Goal: Information Seeking & Learning: Learn about a topic

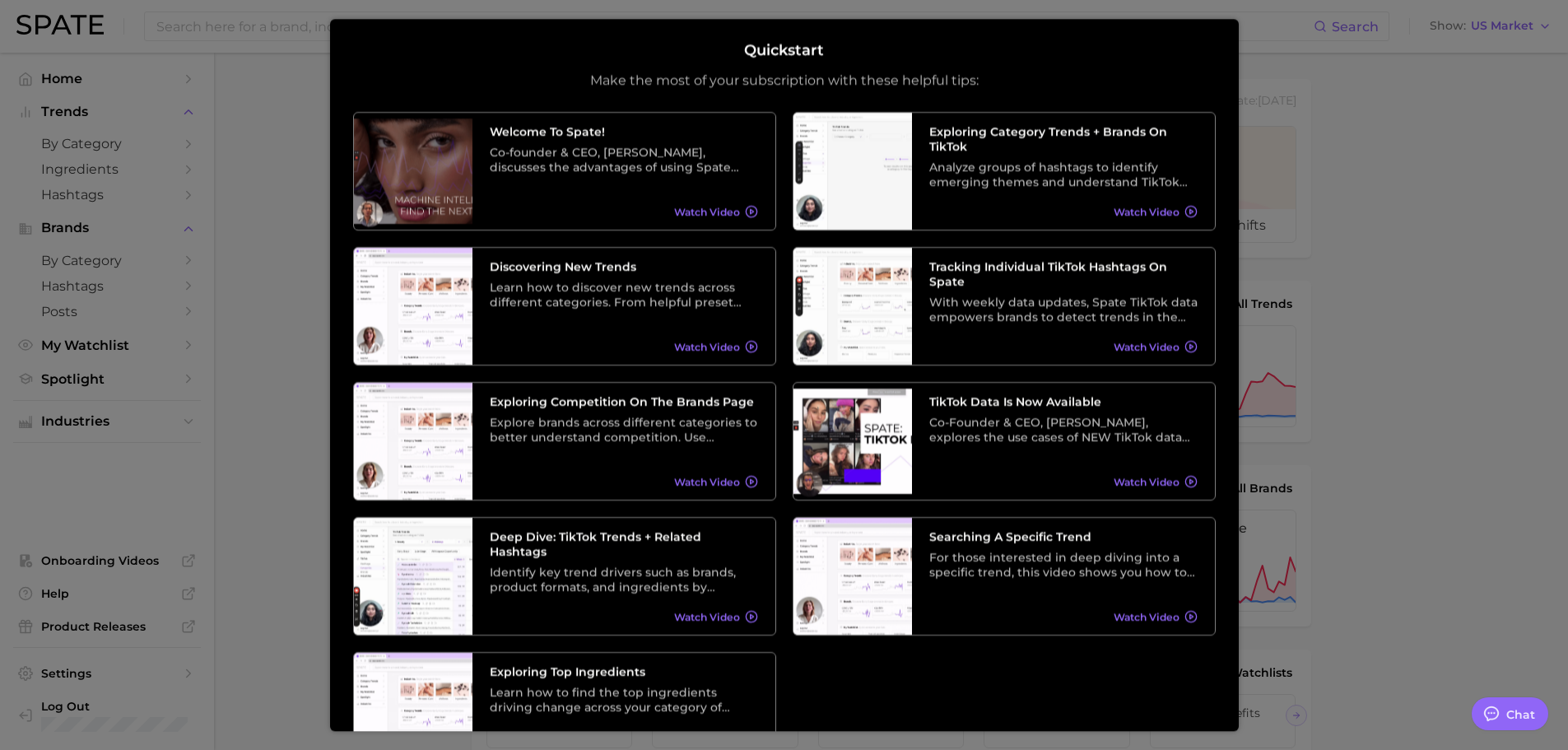
click at [306, 239] on div at bounding box center [784, 675] width 1568 height 1351
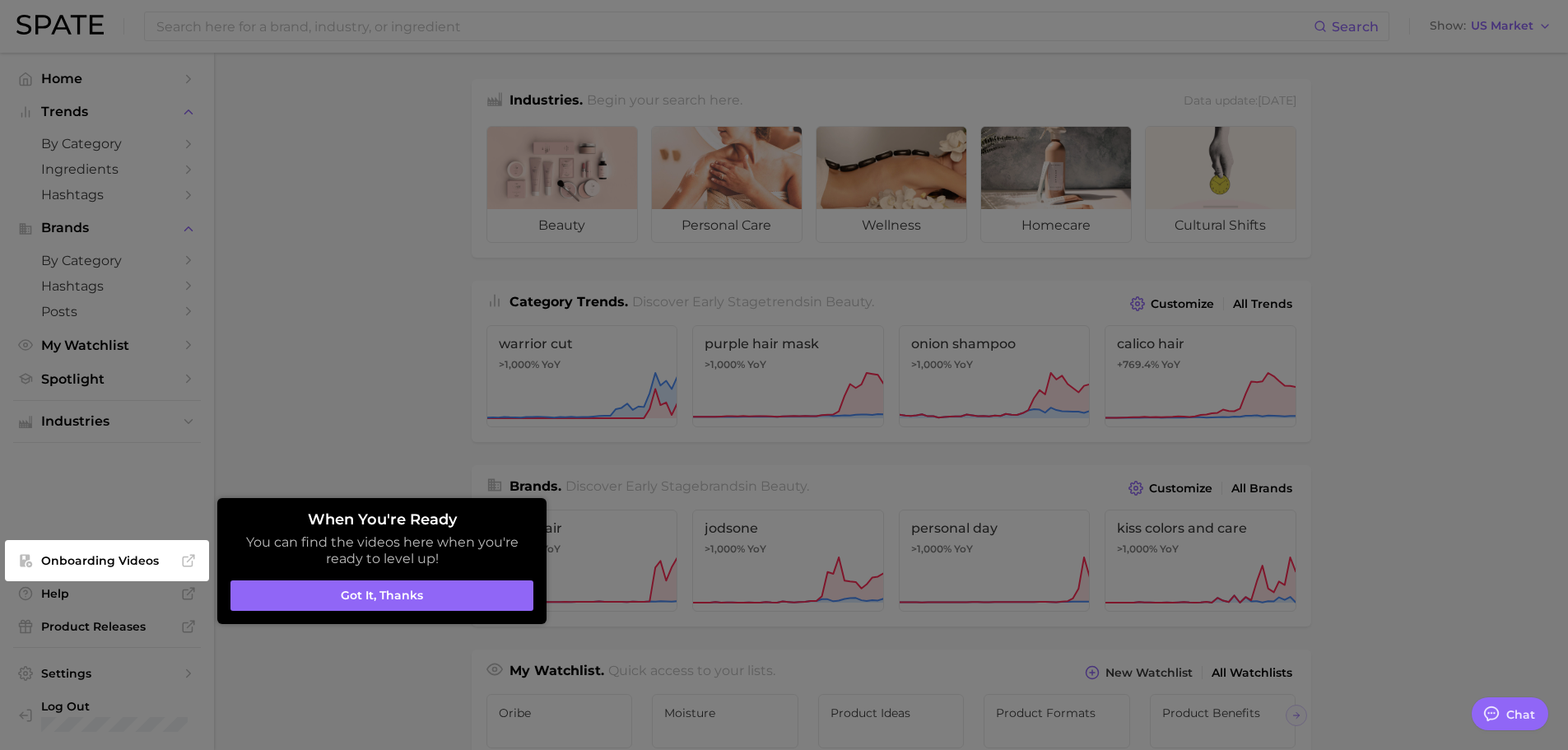
click at [306, 289] on div at bounding box center [784, 675] width 1568 height 1351
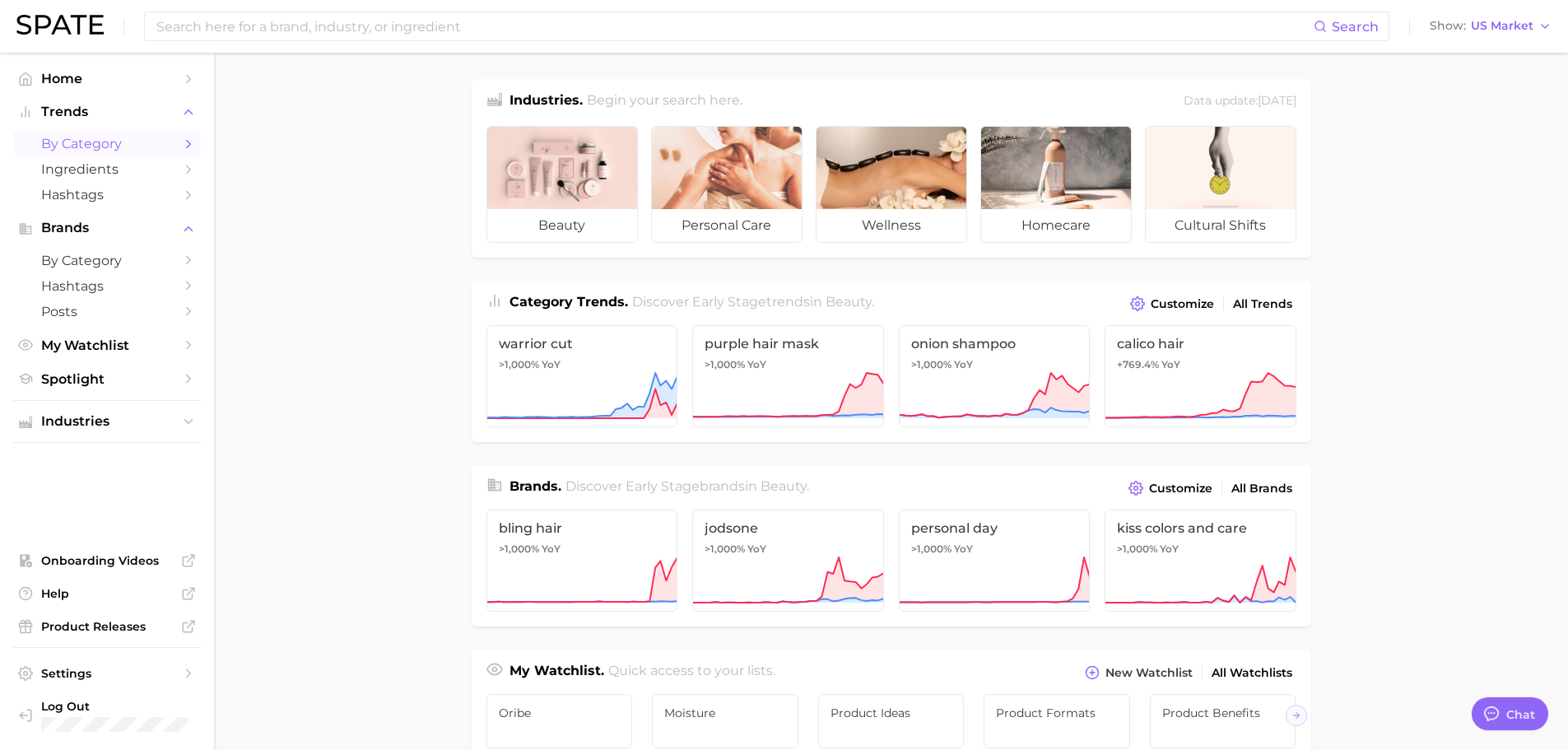
click at [134, 149] on span "by Category" at bounding box center [106, 144] width 132 height 16
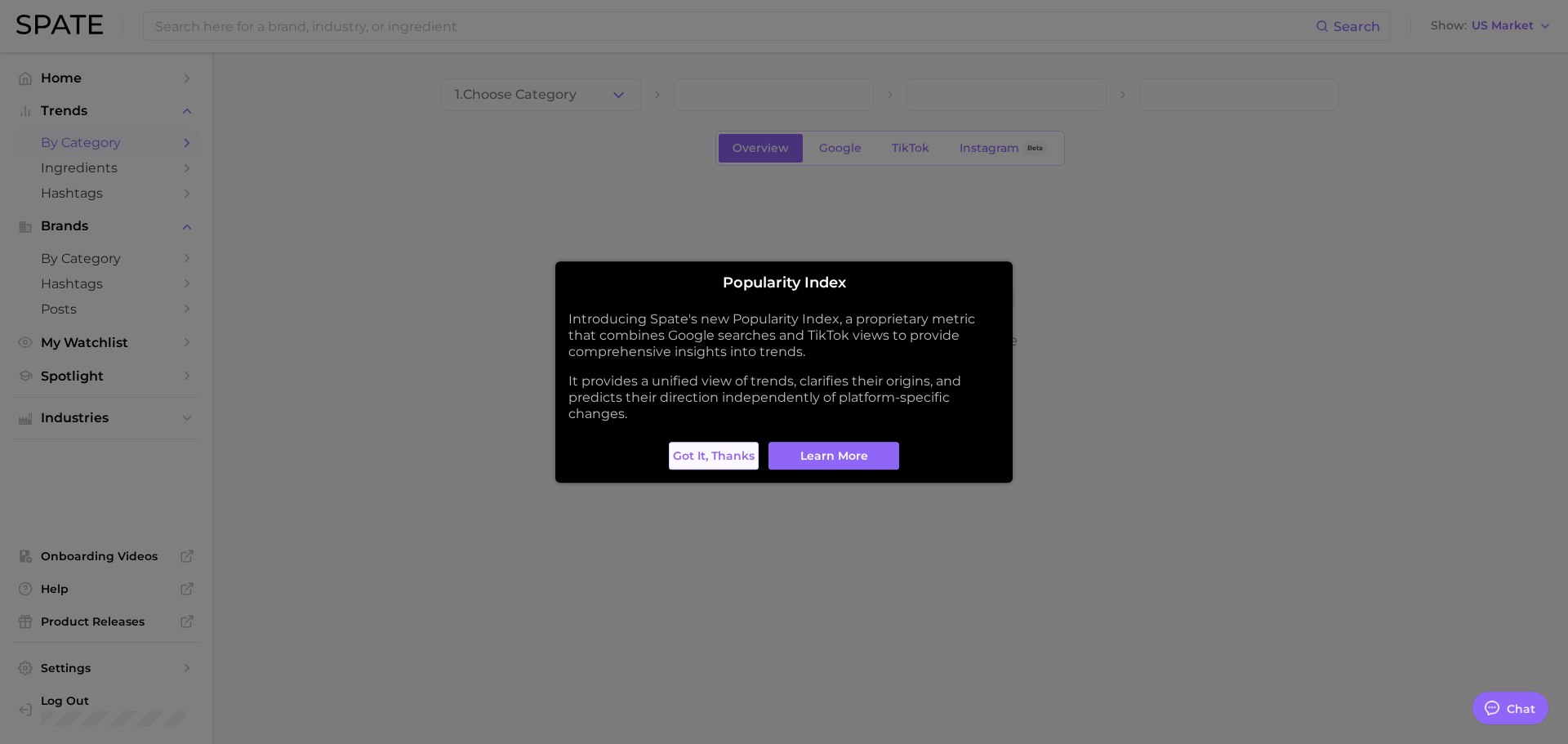
click at [697, 450] on span "Got it, thanks" at bounding box center [713, 456] width 82 height 14
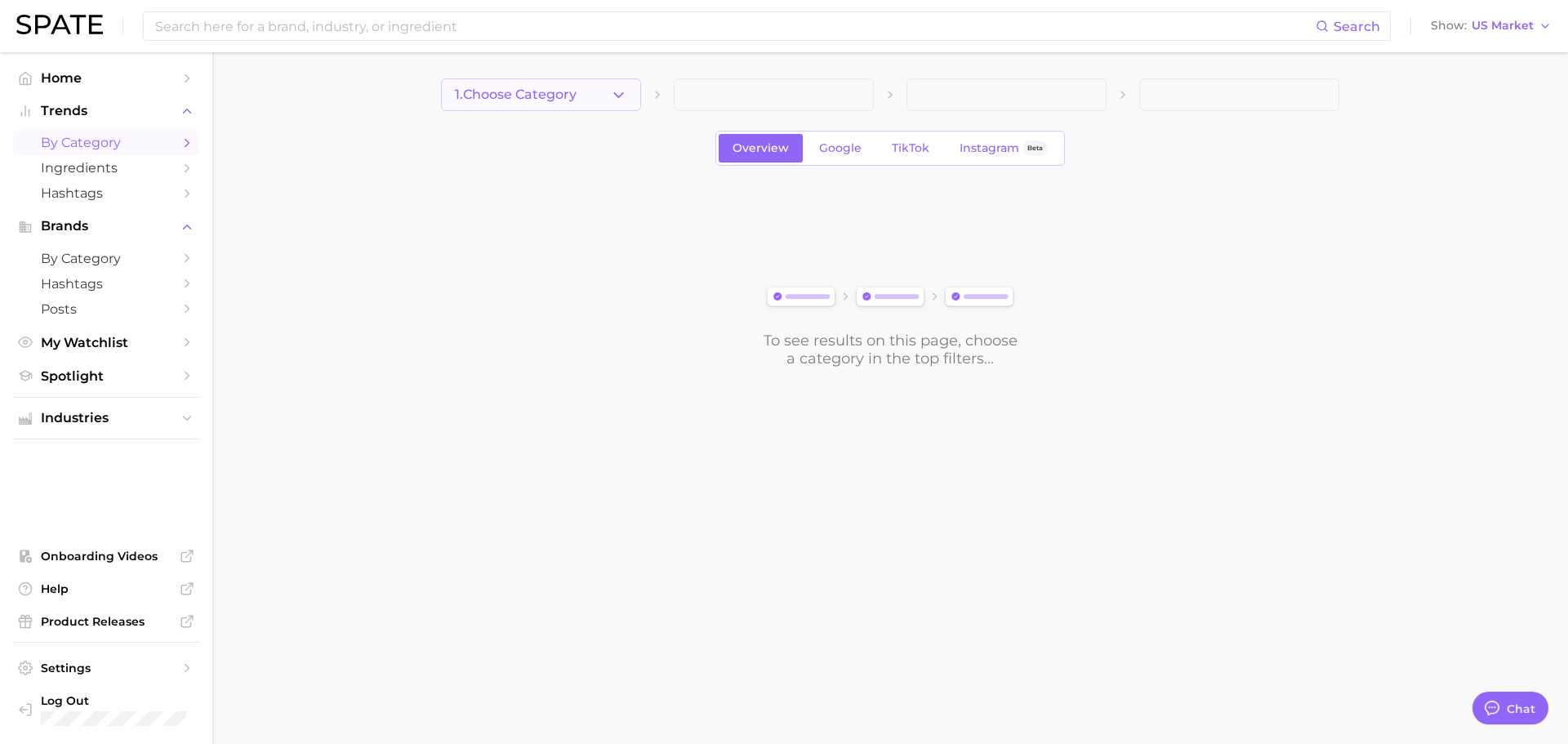
click at [562, 106] on button "1. Choose Category" at bounding box center [541, 95] width 200 height 33
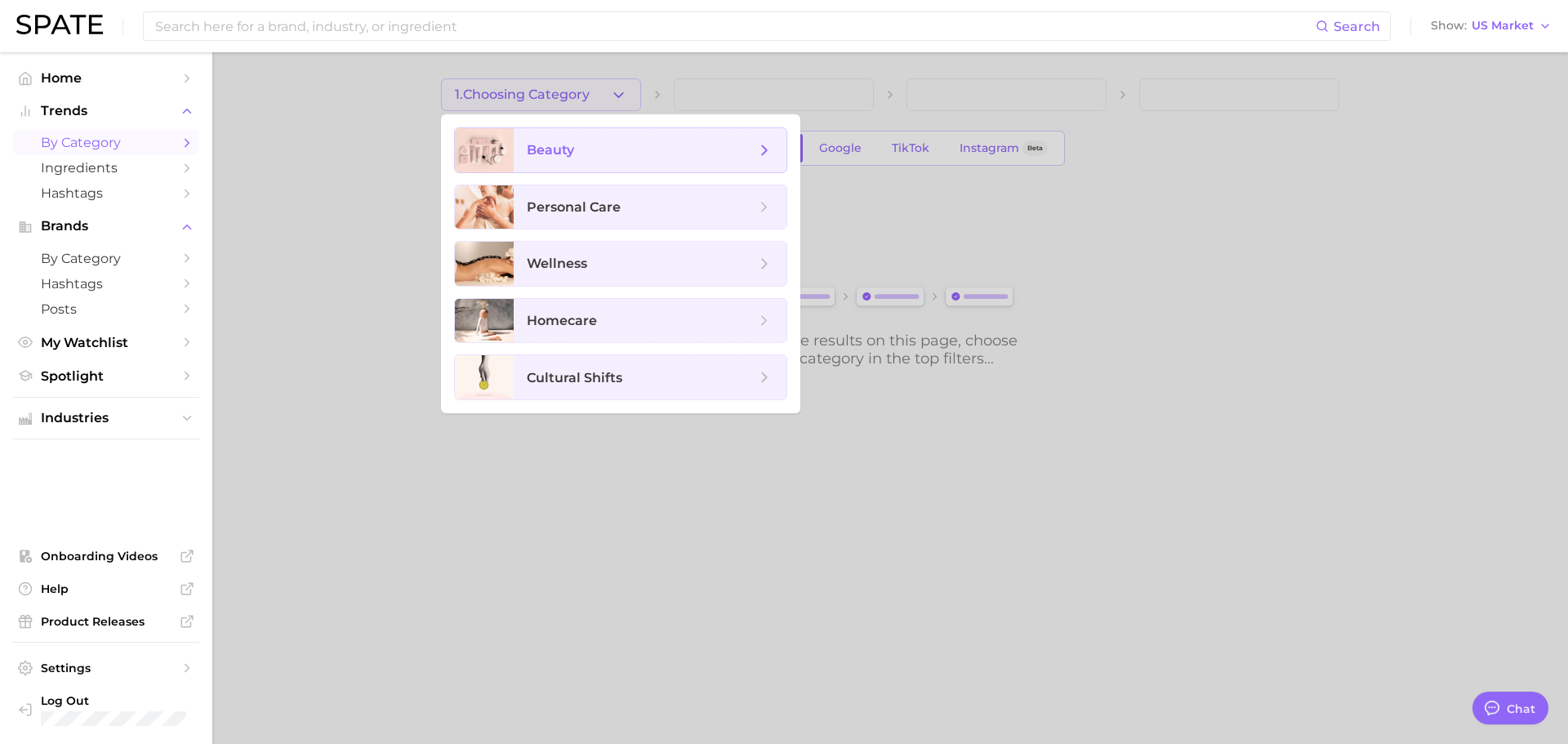
click at [620, 155] on span "beauty" at bounding box center [641, 150] width 229 height 18
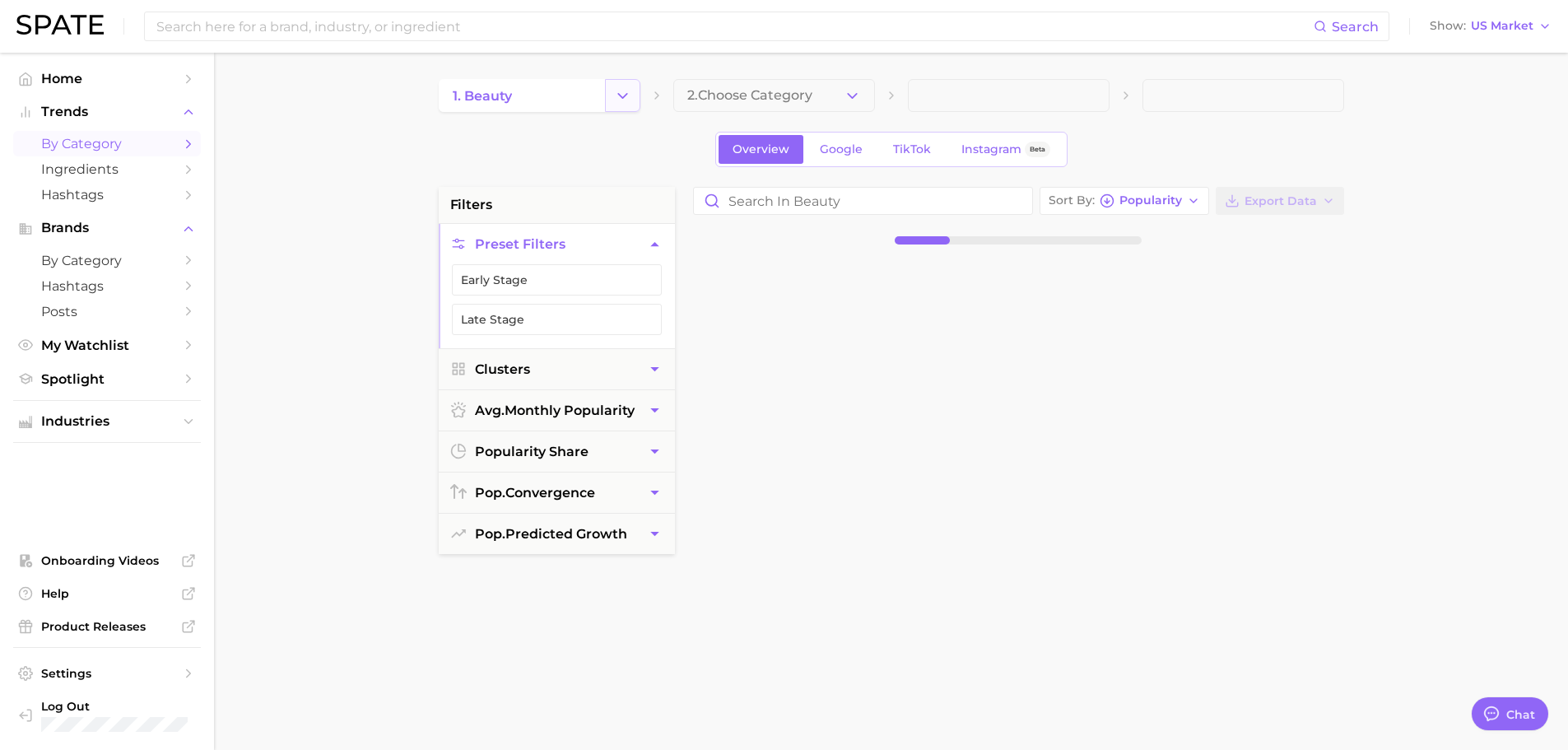
click at [620, 102] on icon "Change Category" at bounding box center [622, 95] width 17 height 17
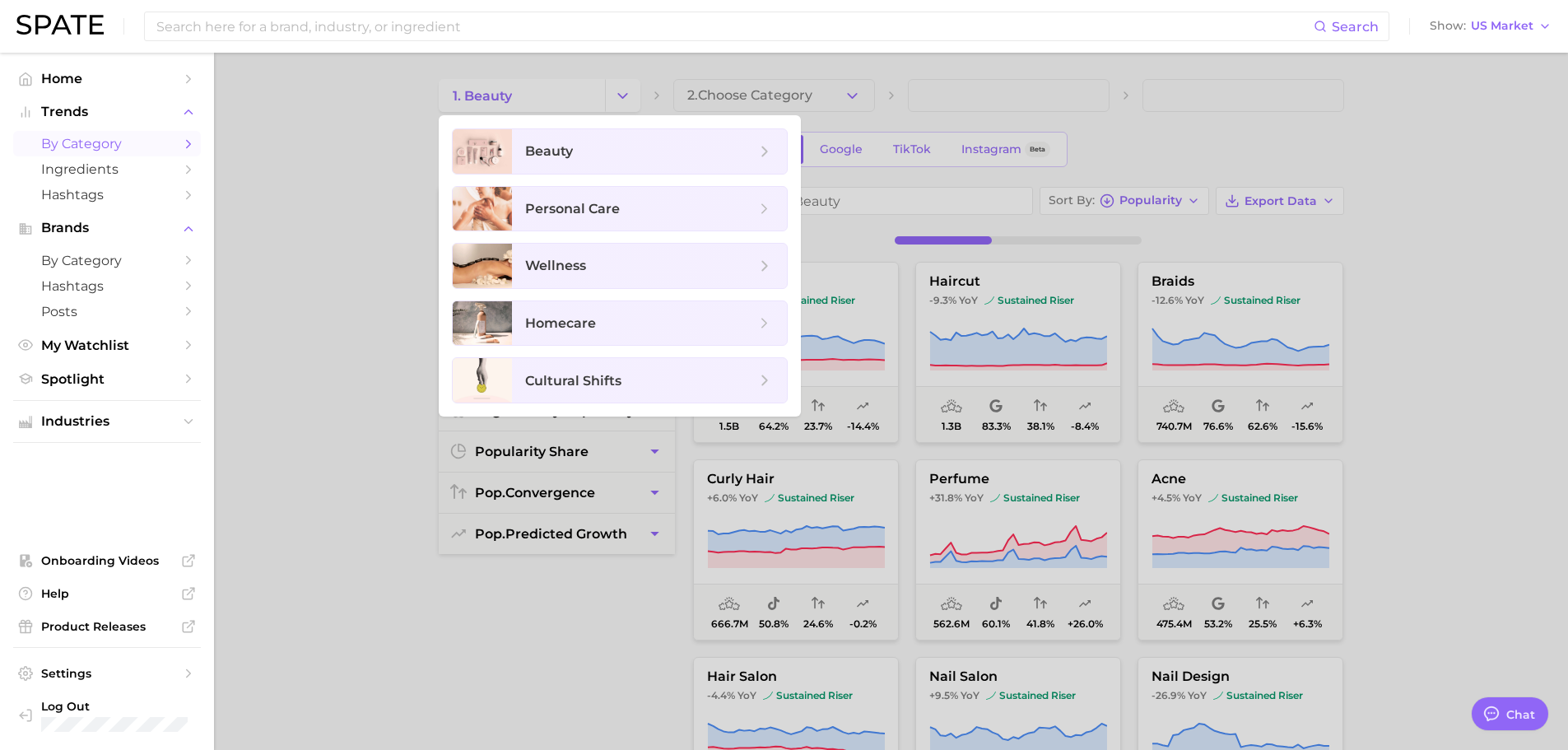
click at [354, 147] on div at bounding box center [784, 375] width 1568 height 750
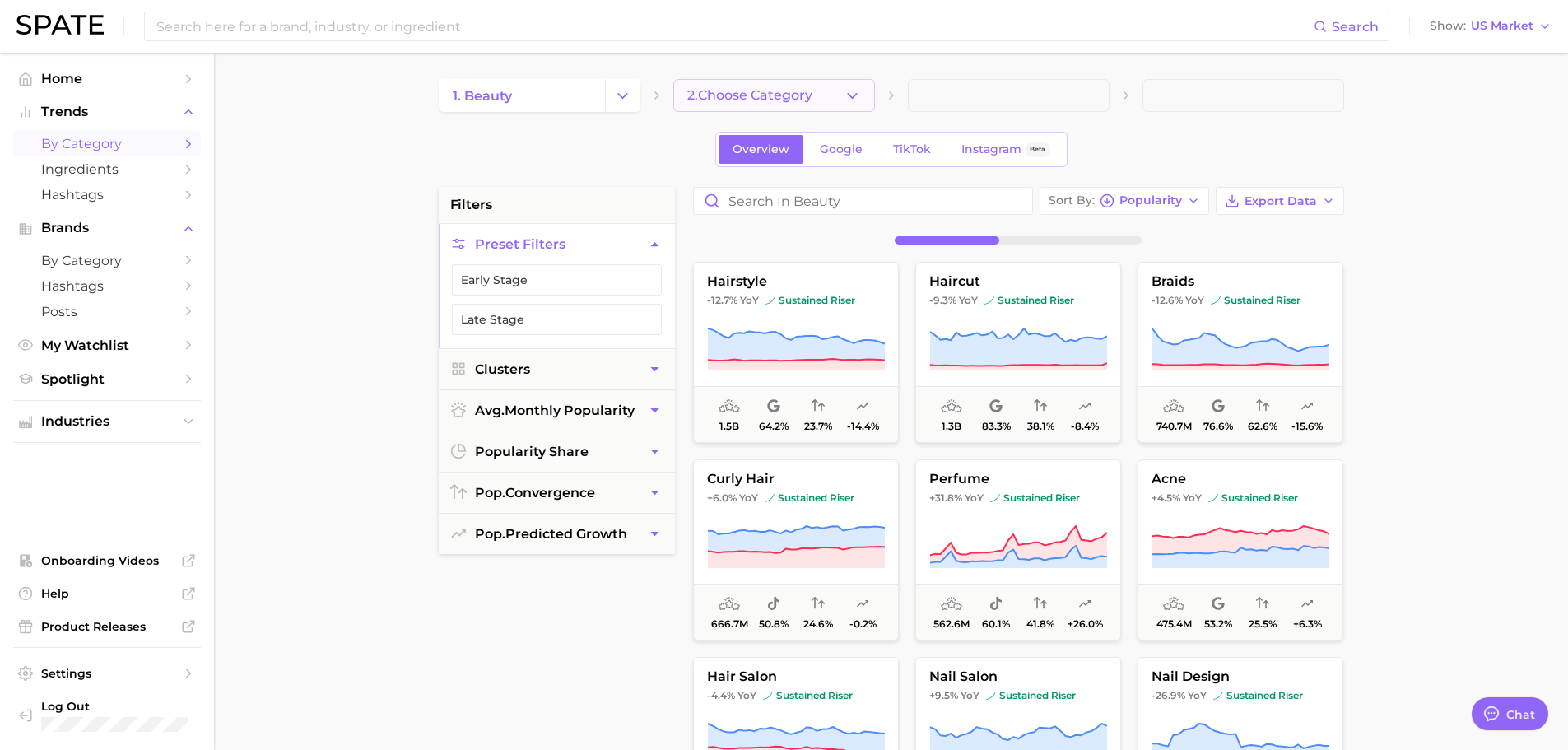
click at [765, 100] on span "2. Choose Category" at bounding box center [750, 95] width 125 height 15
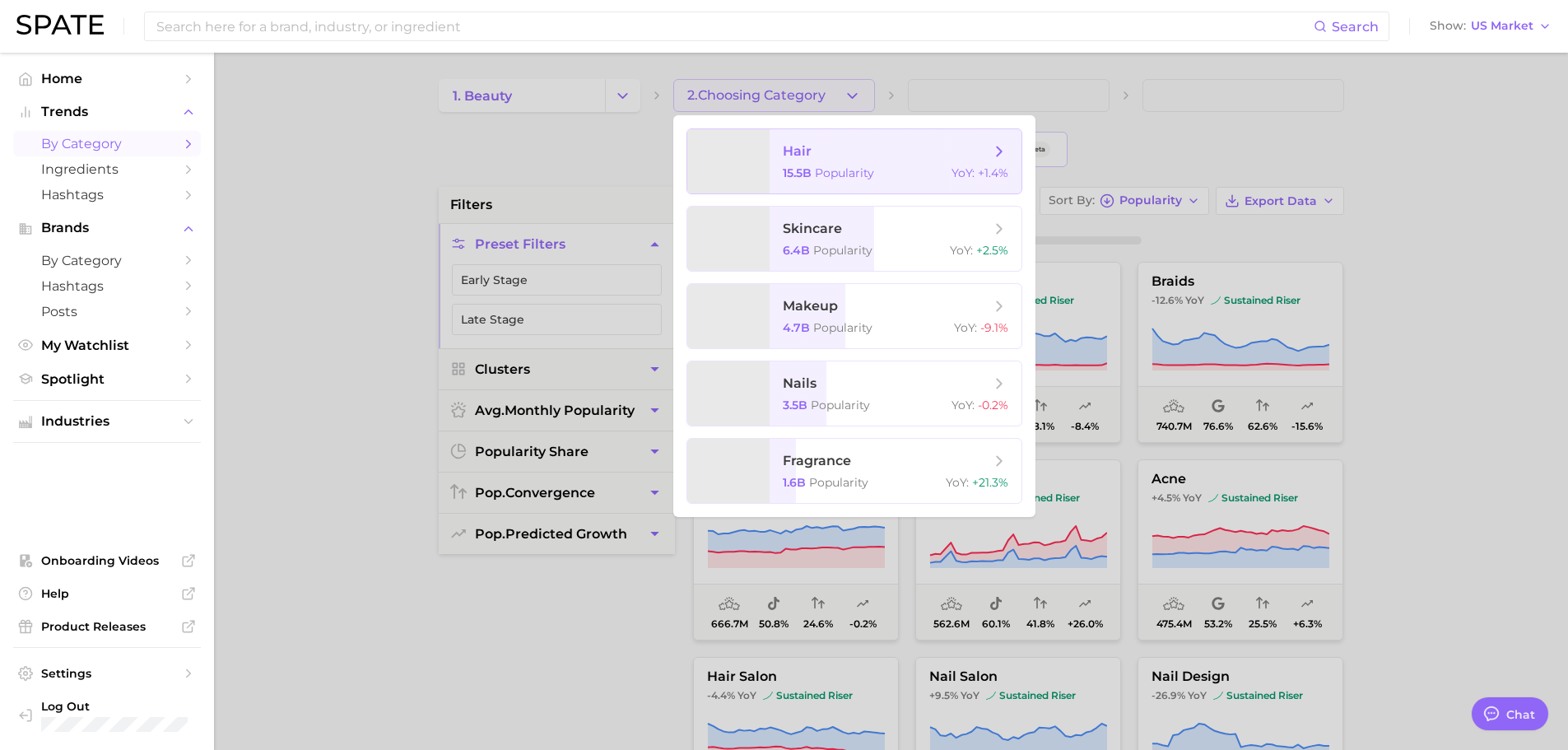
click at [784, 149] on span "hair" at bounding box center [796, 151] width 29 height 16
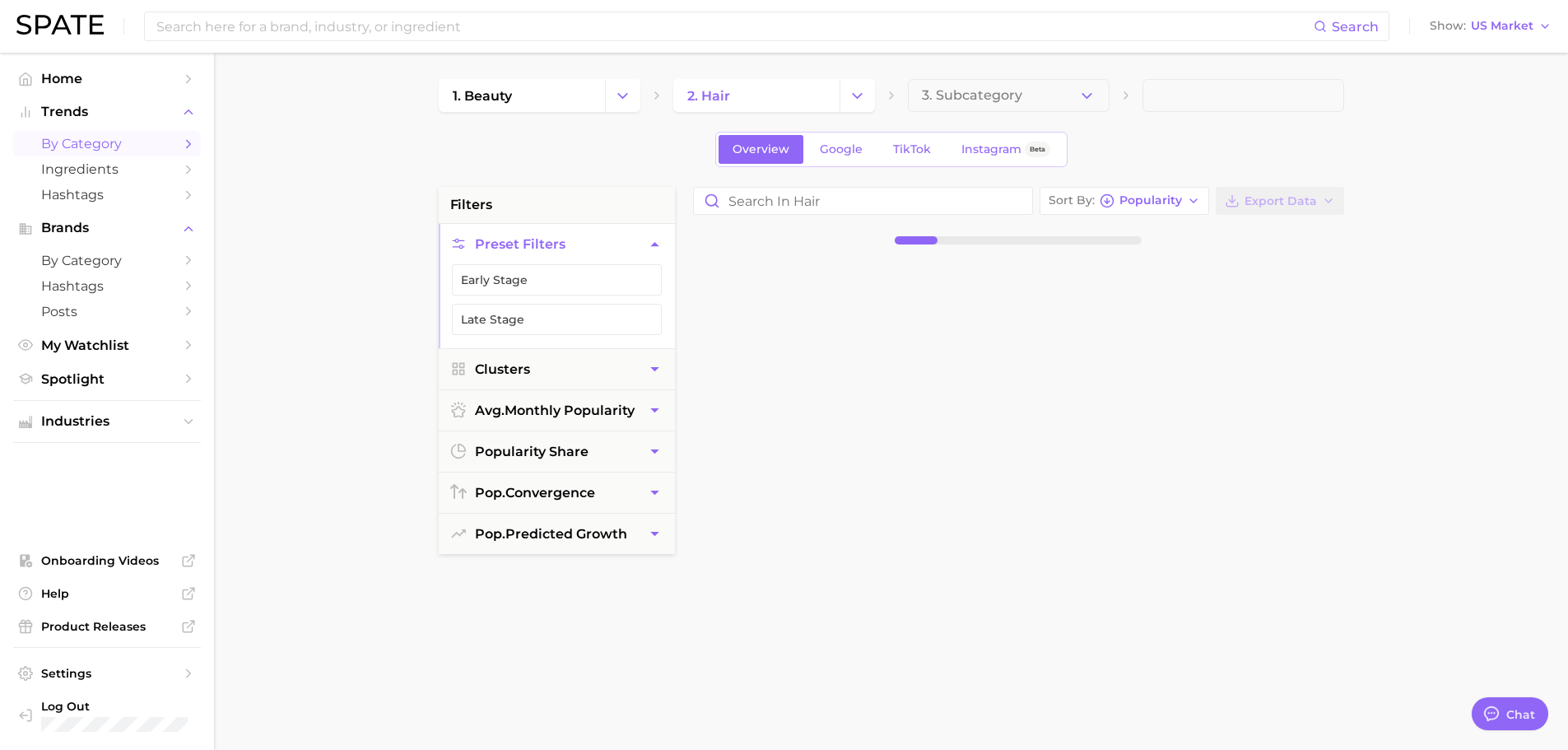
click at [950, 97] on span "3. Subcategory" at bounding box center [971, 95] width 100 height 15
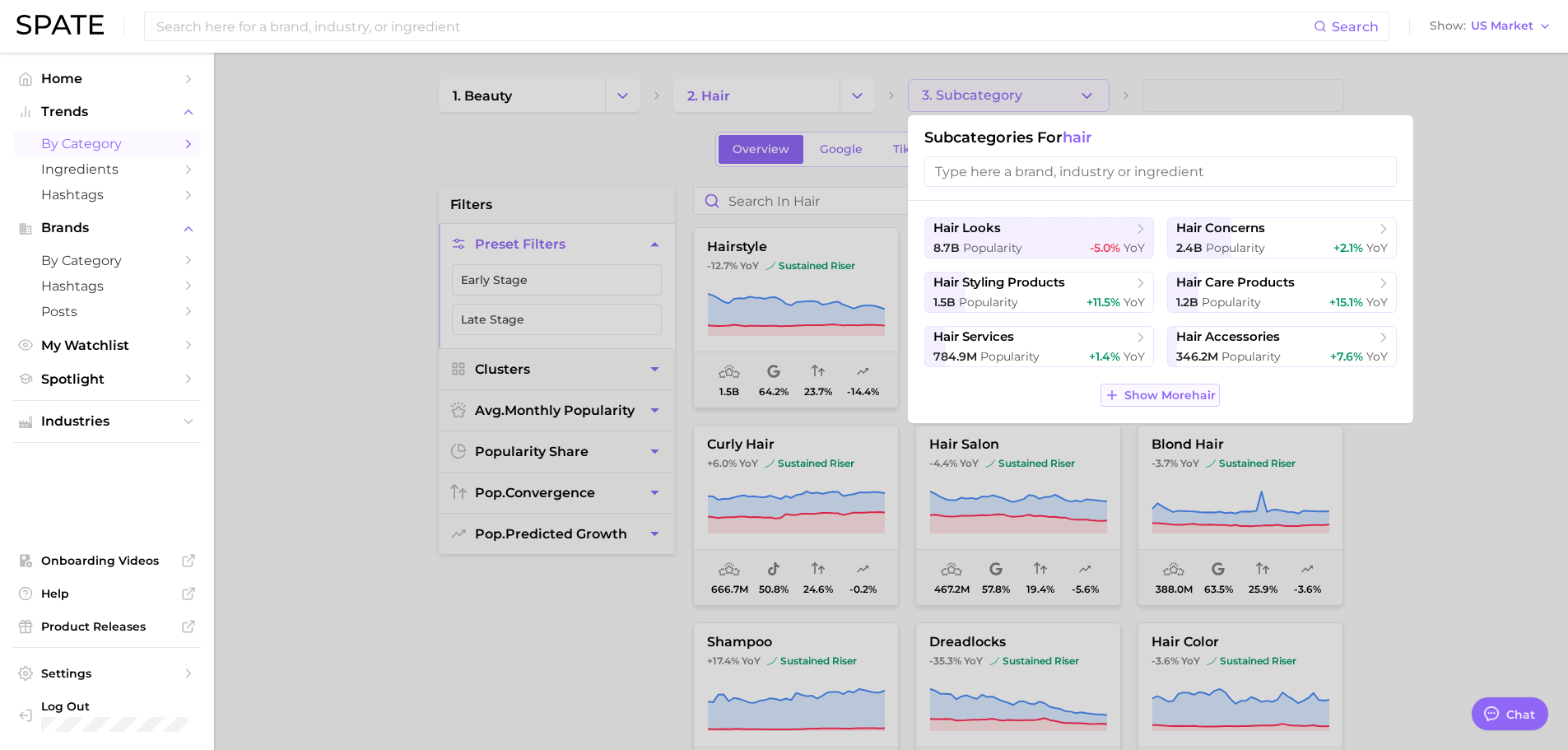
click at [1172, 392] on span "Show More hair" at bounding box center [1170, 395] width 91 height 14
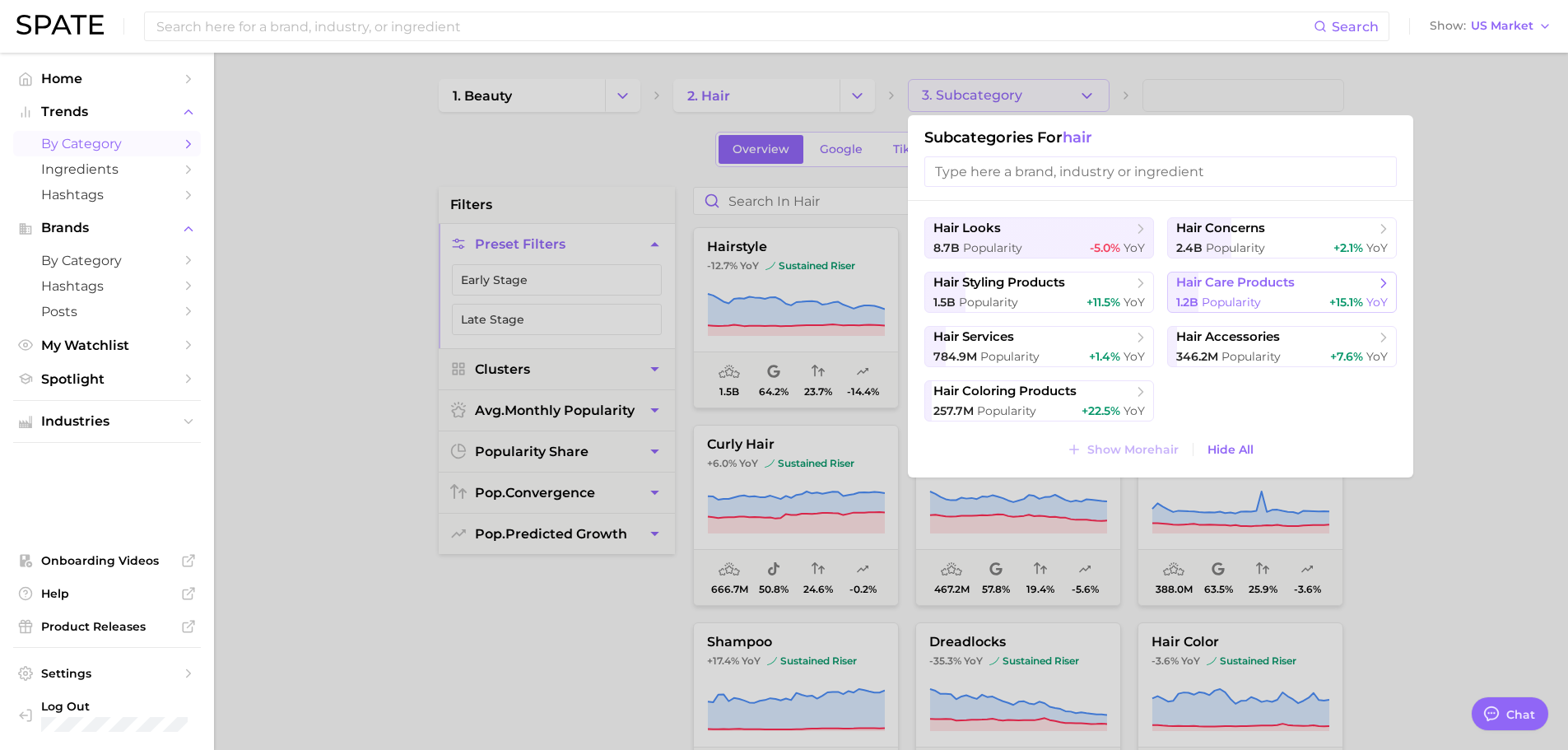
click at [1223, 285] on span "hair care products" at bounding box center [1235, 283] width 118 height 16
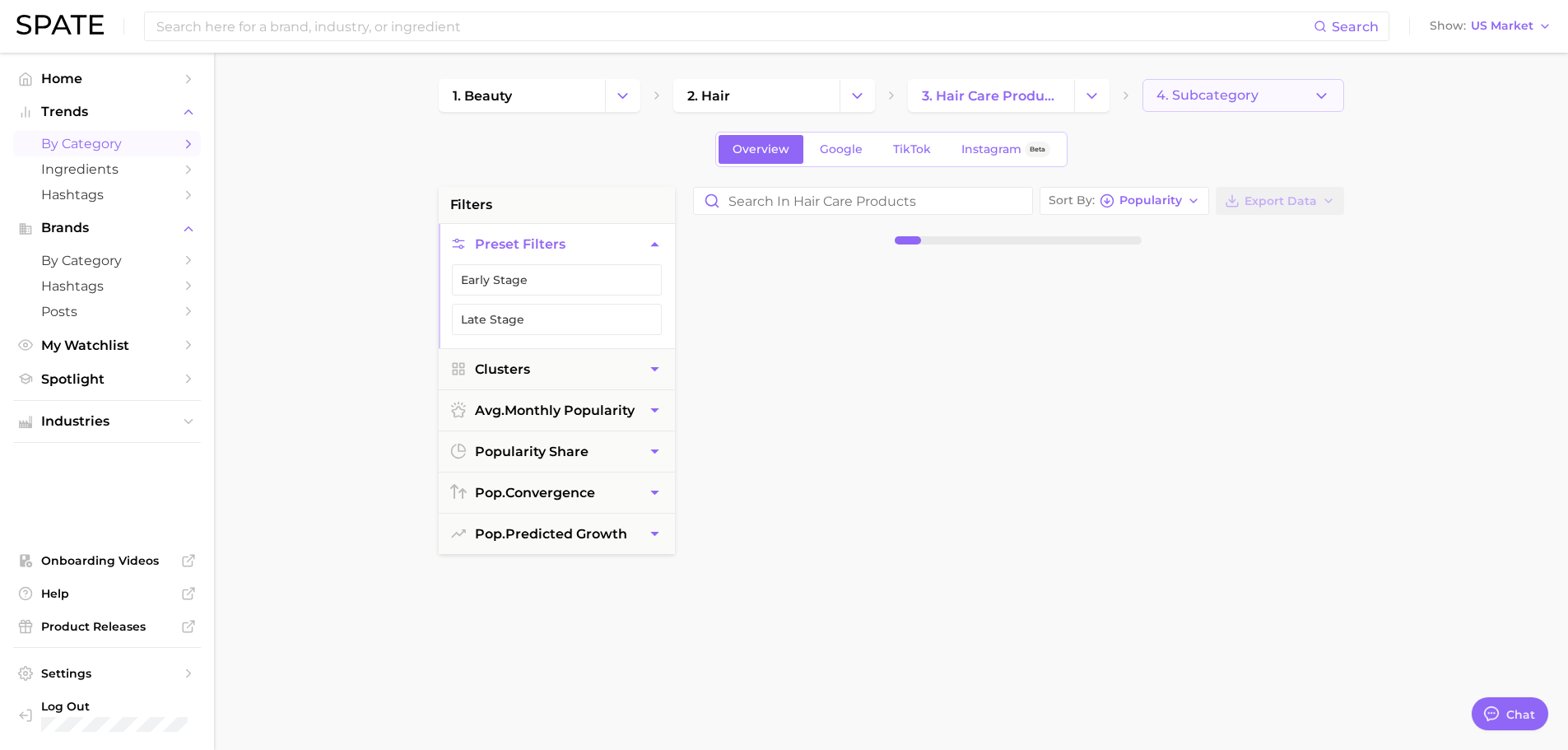
click at [1194, 99] on span "4. Subcategory" at bounding box center [1208, 95] width 102 height 15
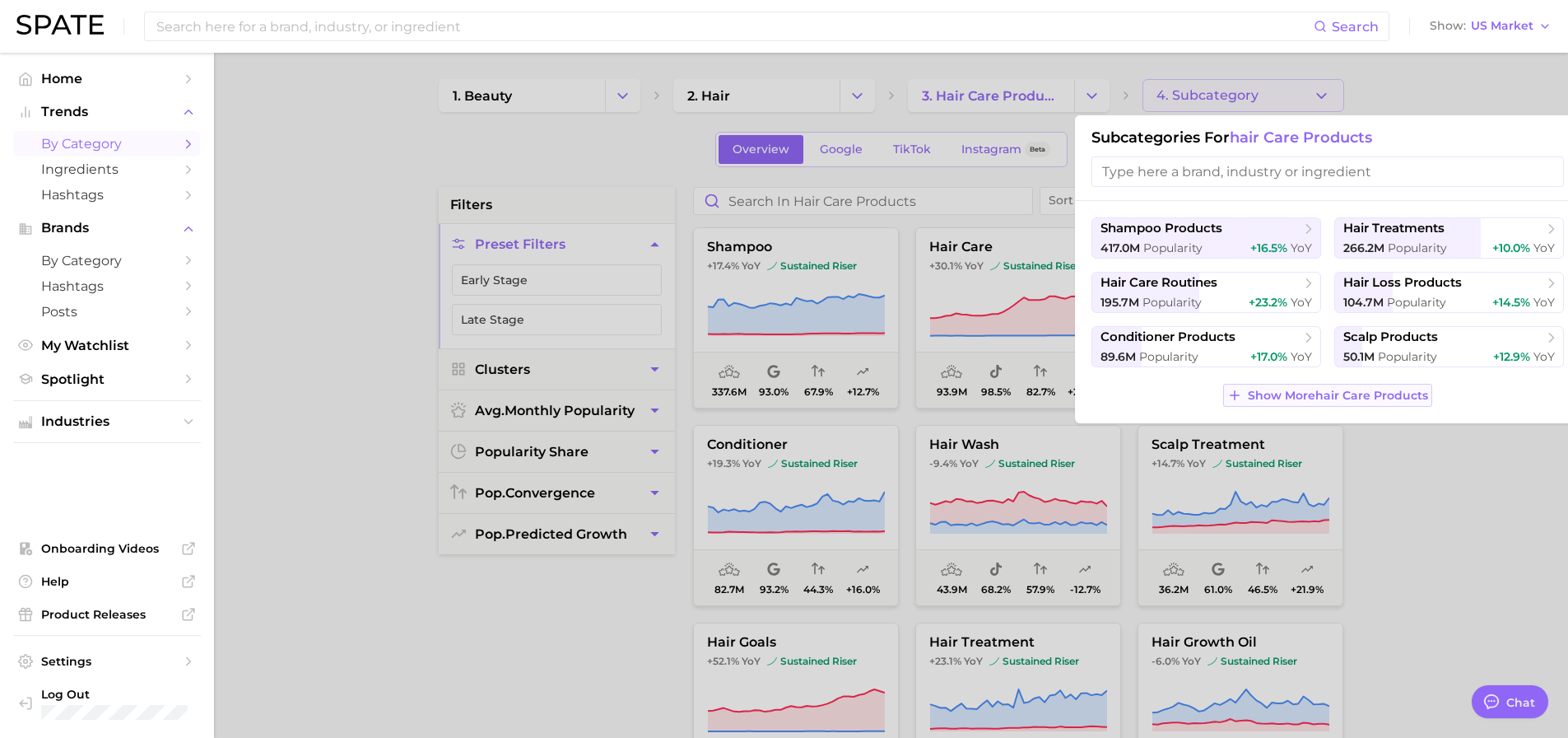
click at [1292, 402] on span "Show More hair care products" at bounding box center [1339, 395] width 181 height 14
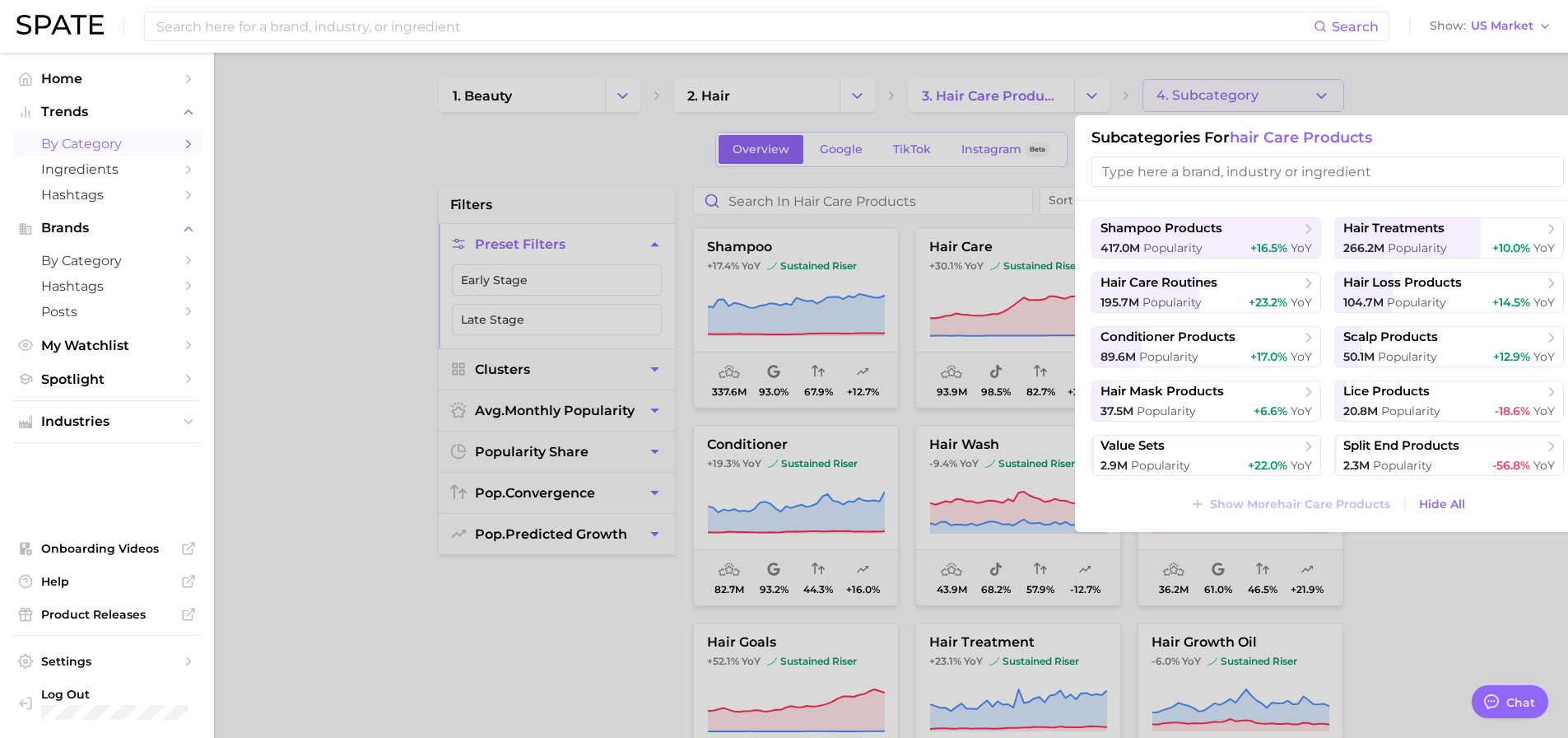
click at [1207, 169] on input "search" at bounding box center [1328, 172] width 473 height 31
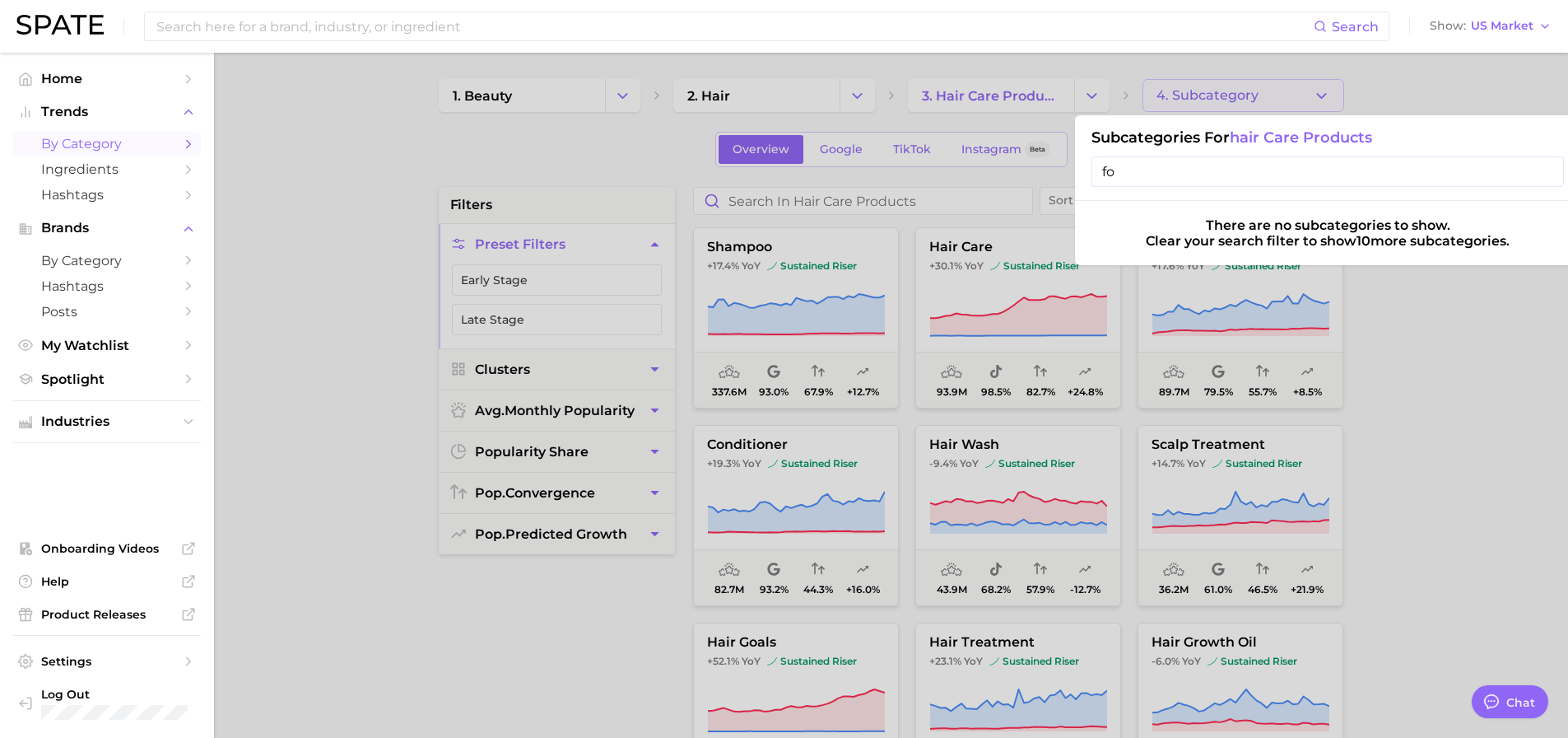
type input "f"
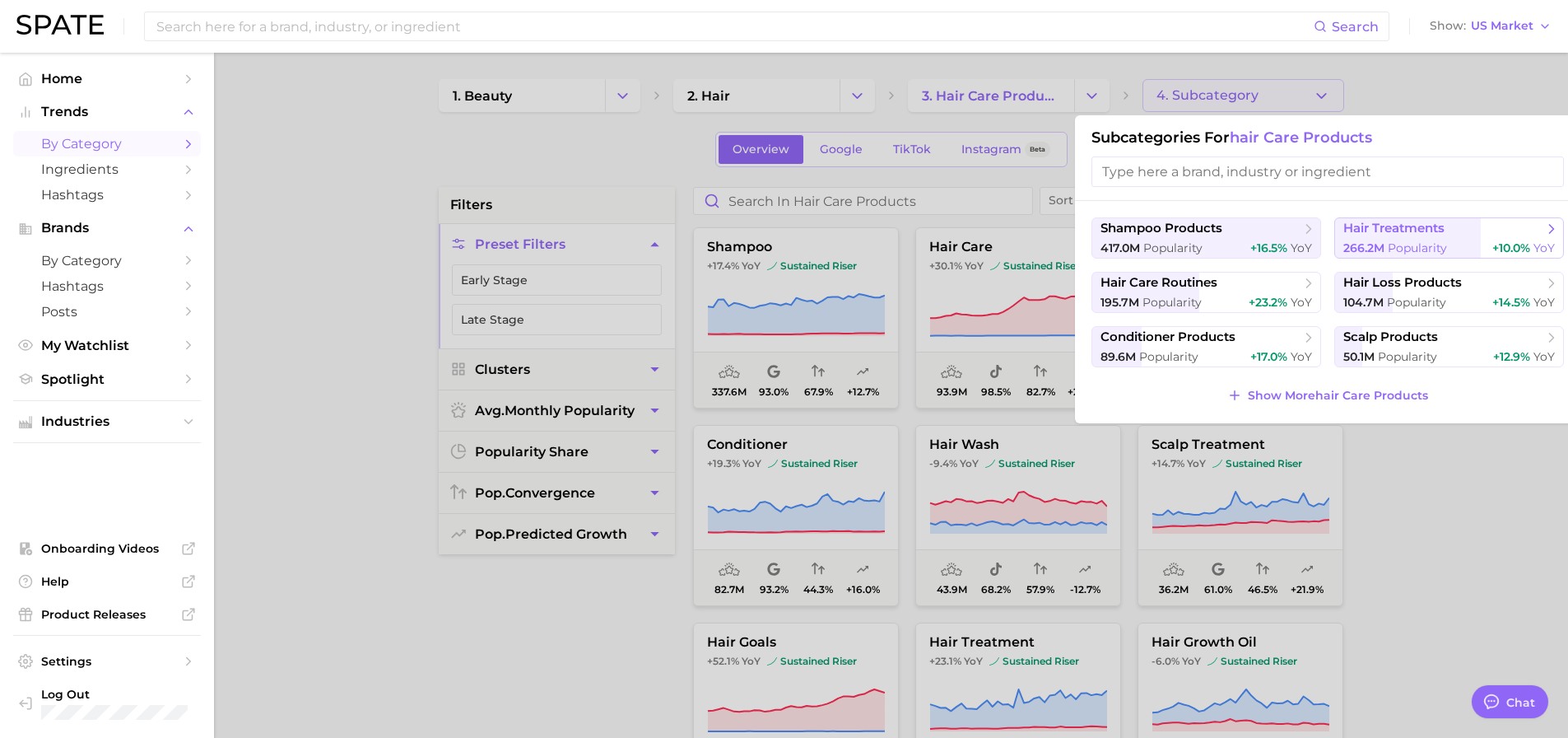
click at [1431, 242] on span "Popularity" at bounding box center [1418, 247] width 60 height 15
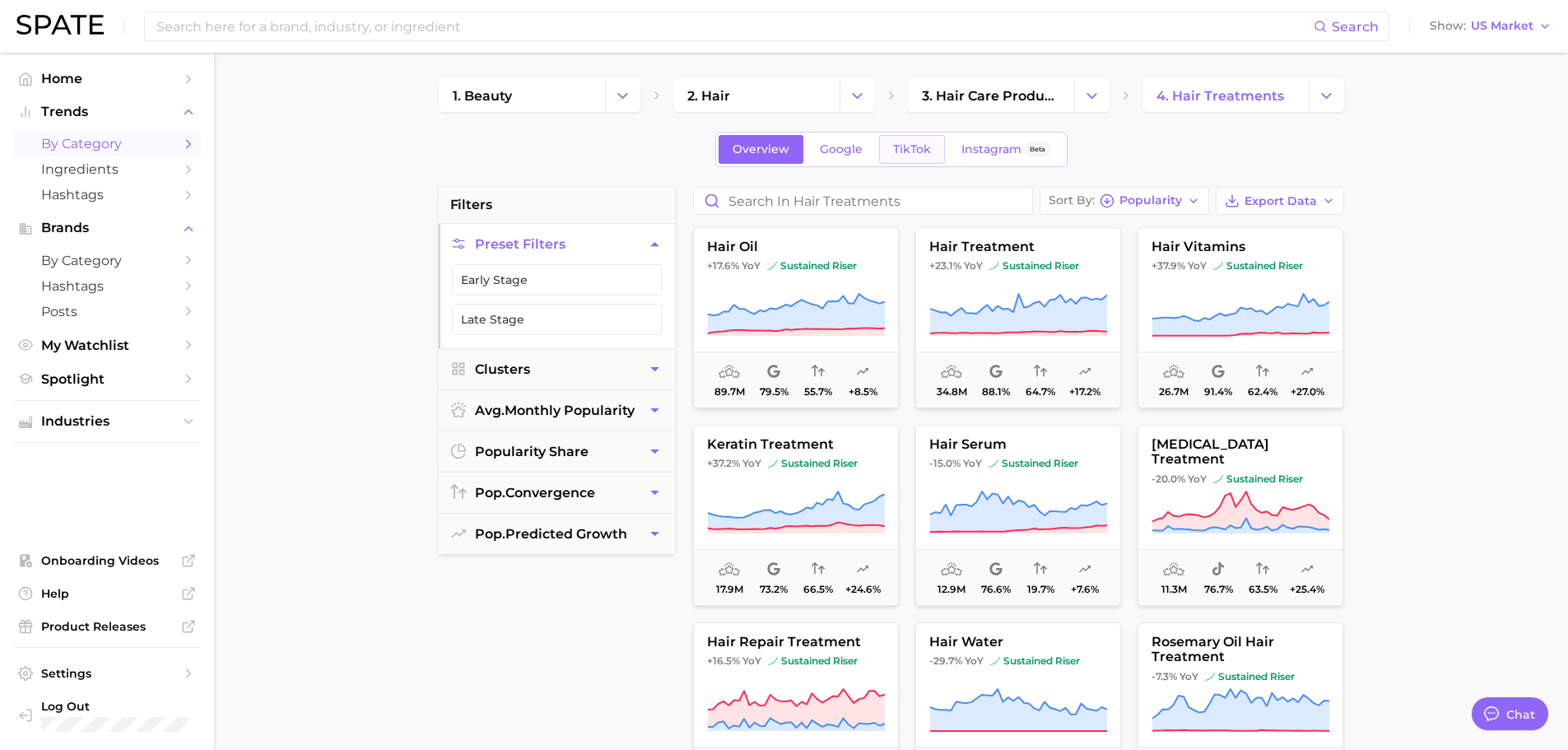
click at [931, 157] on link "TikTok" at bounding box center [912, 149] width 66 height 29
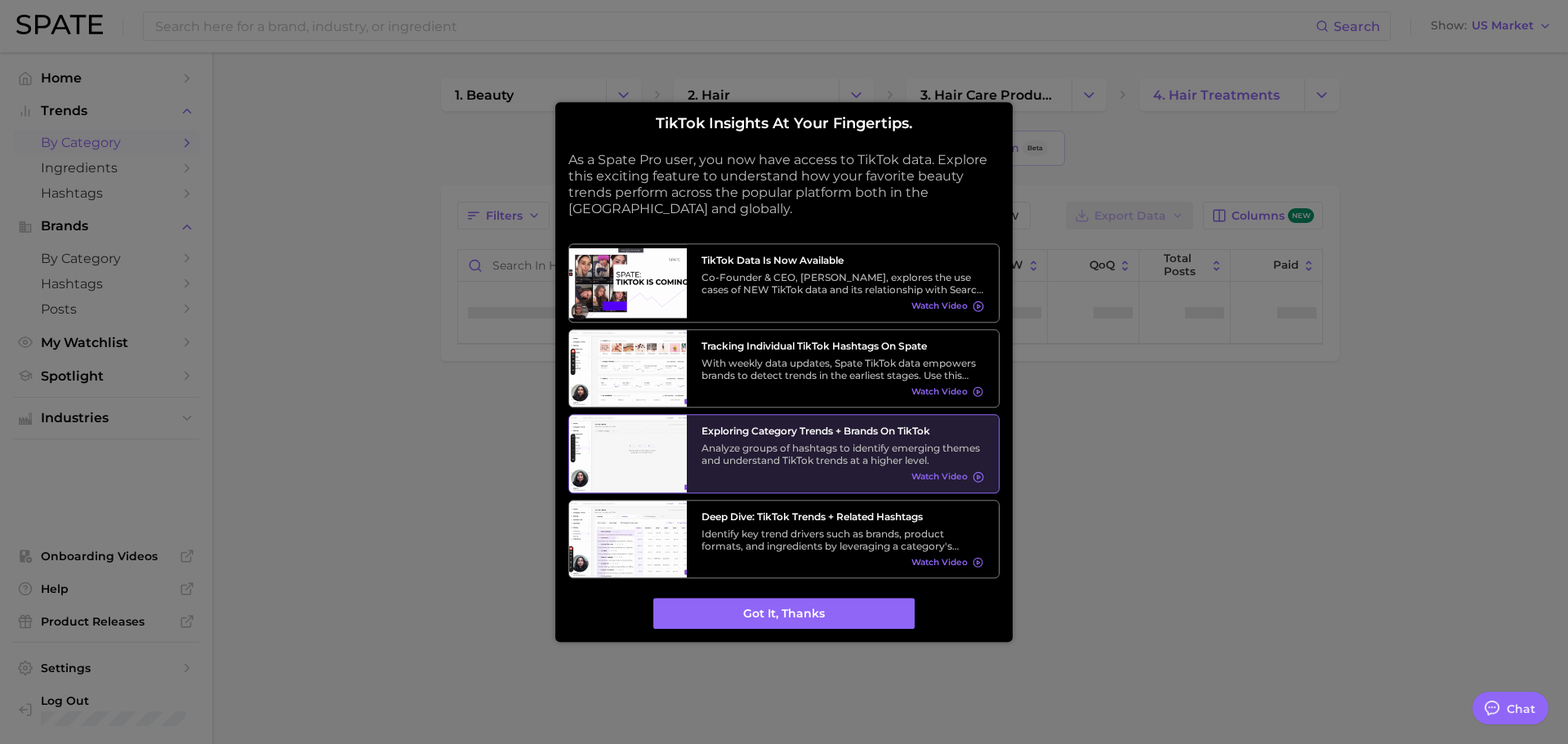
type textarea "x"
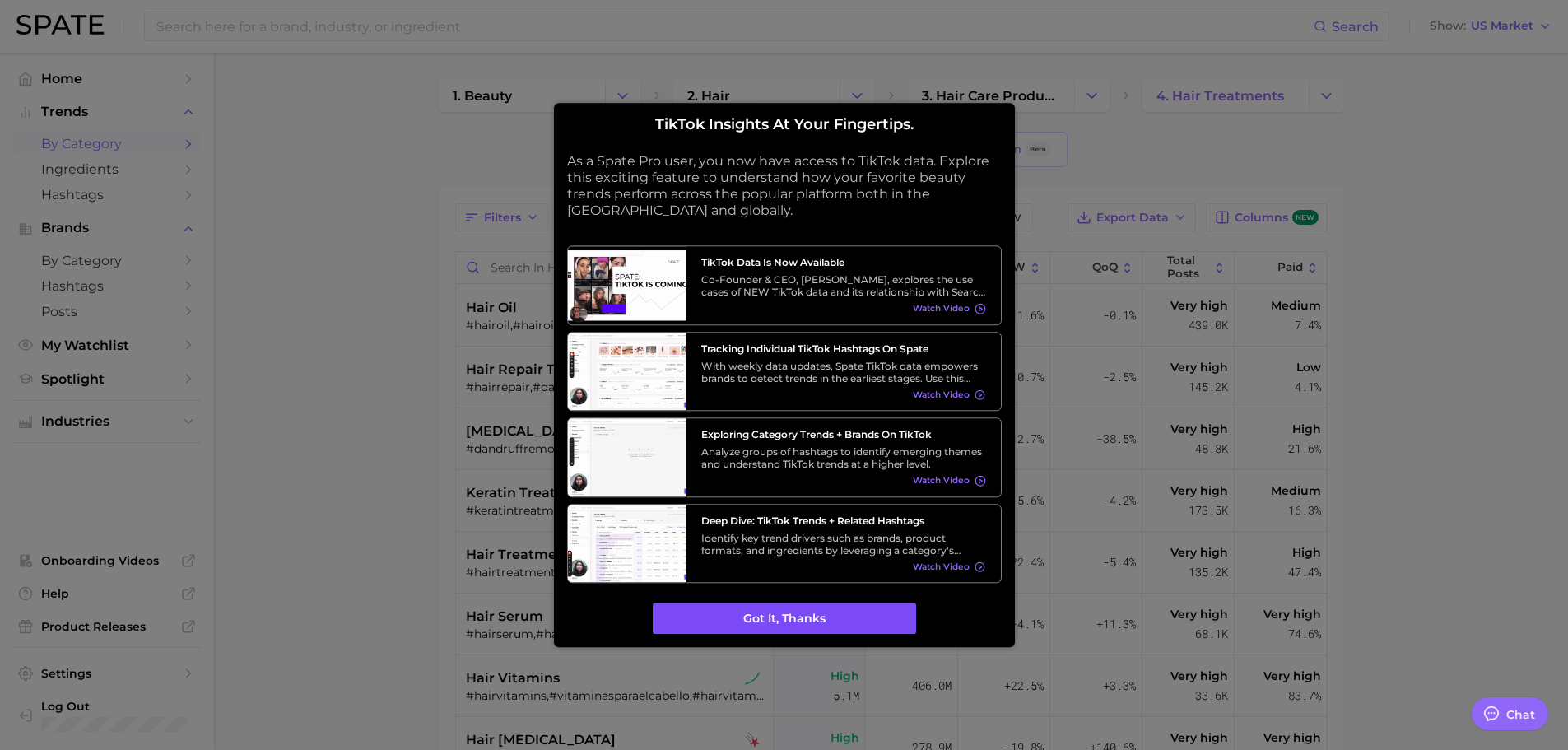
click at [796, 631] on button "Got it, thanks" at bounding box center [784, 620] width 263 height 32
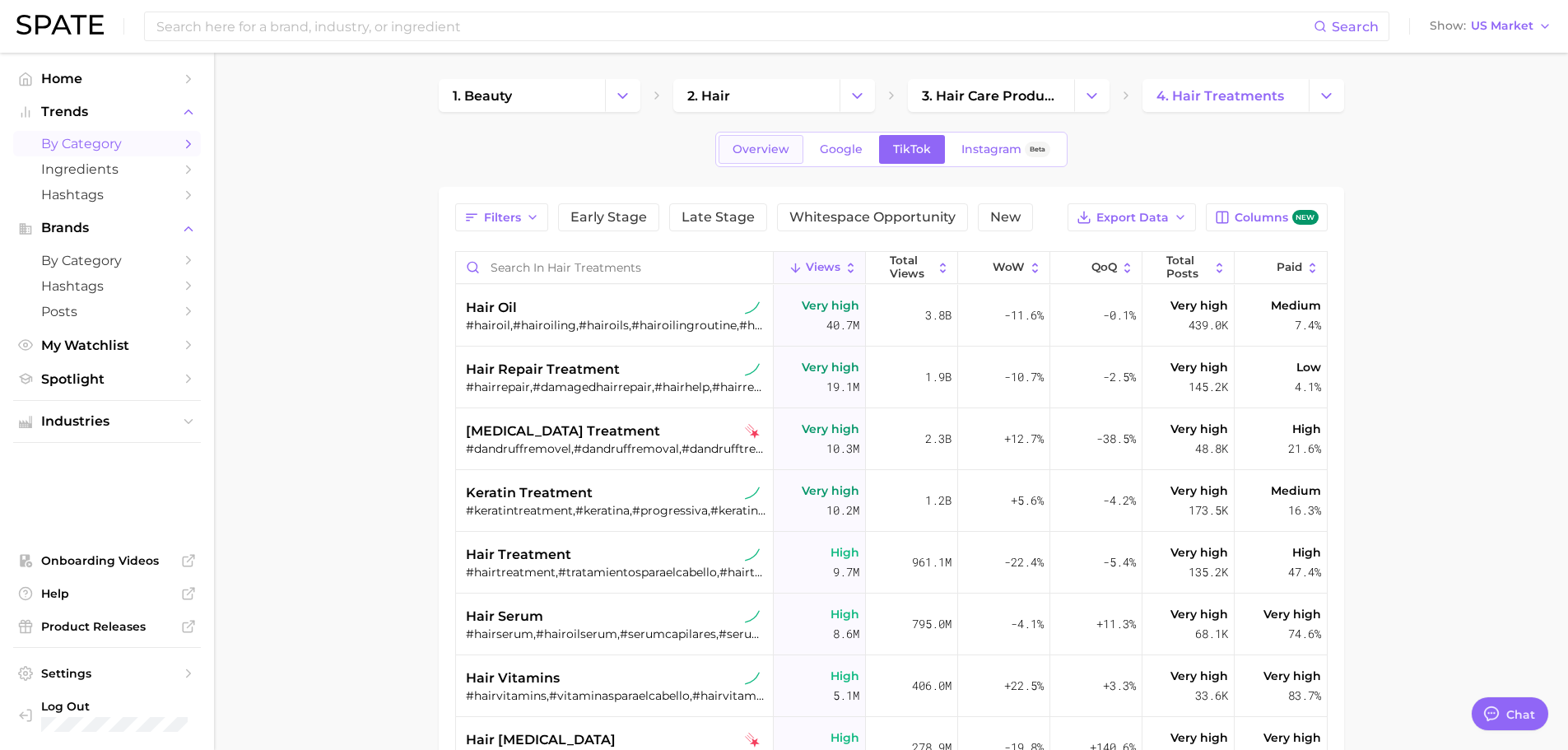
click at [729, 146] on link "Overview" at bounding box center [761, 149] width 84 height 29
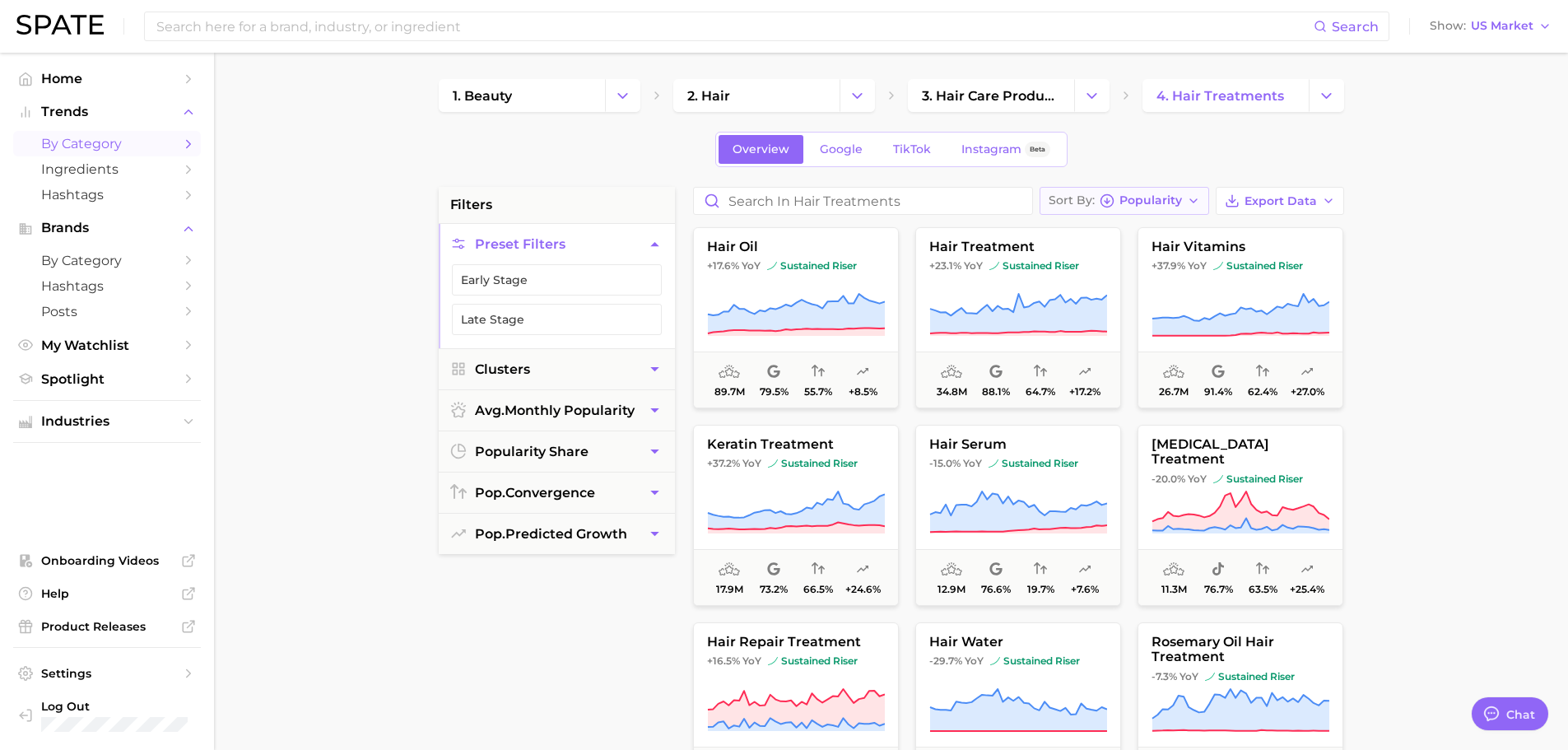
click at [1178, 215] on button "Sort By Popularity" at bounding box center [1124, 201] width 170 height 28
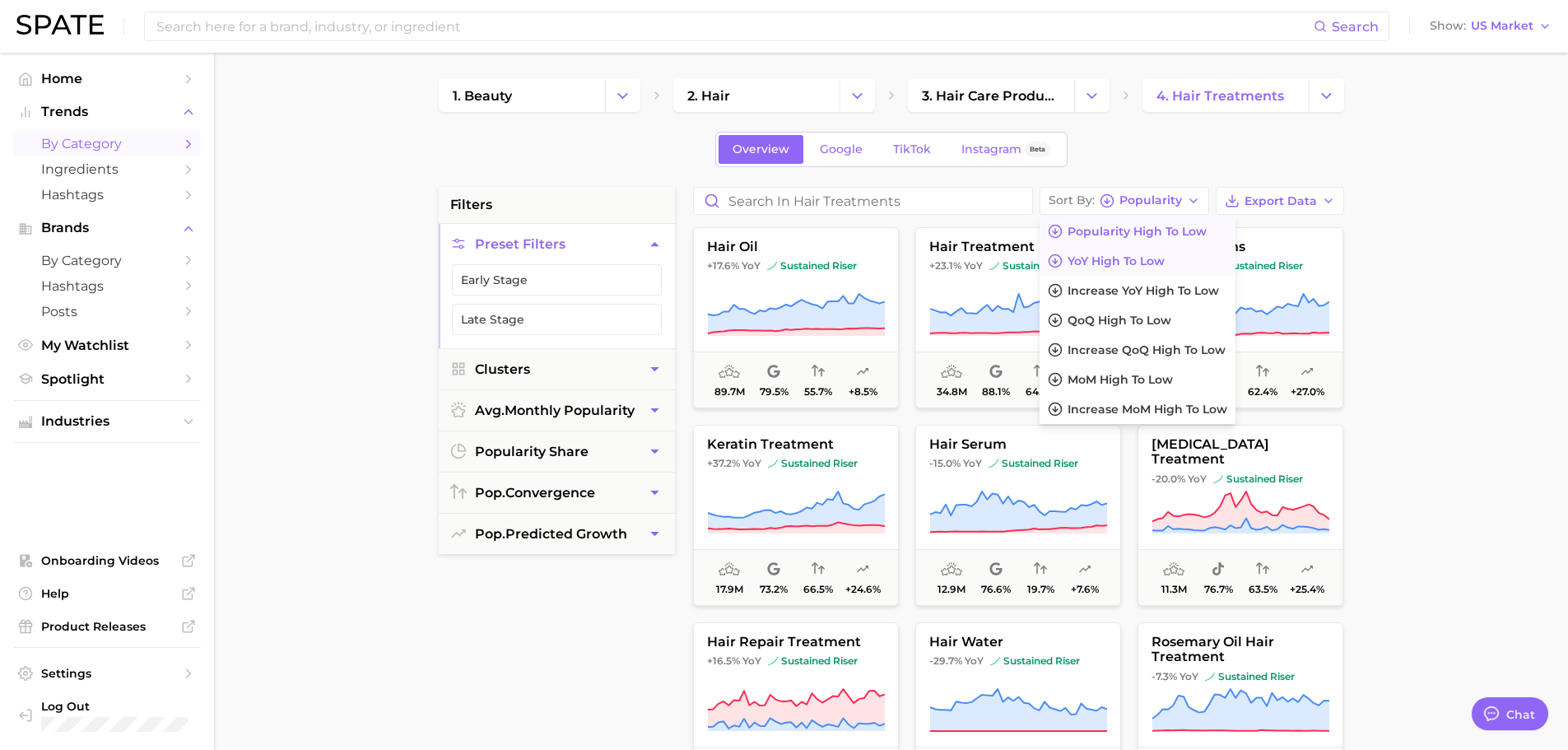
click at [1157, 256] on span "YoY high to low" at bounding box center [1116, 261] width 97 height 14
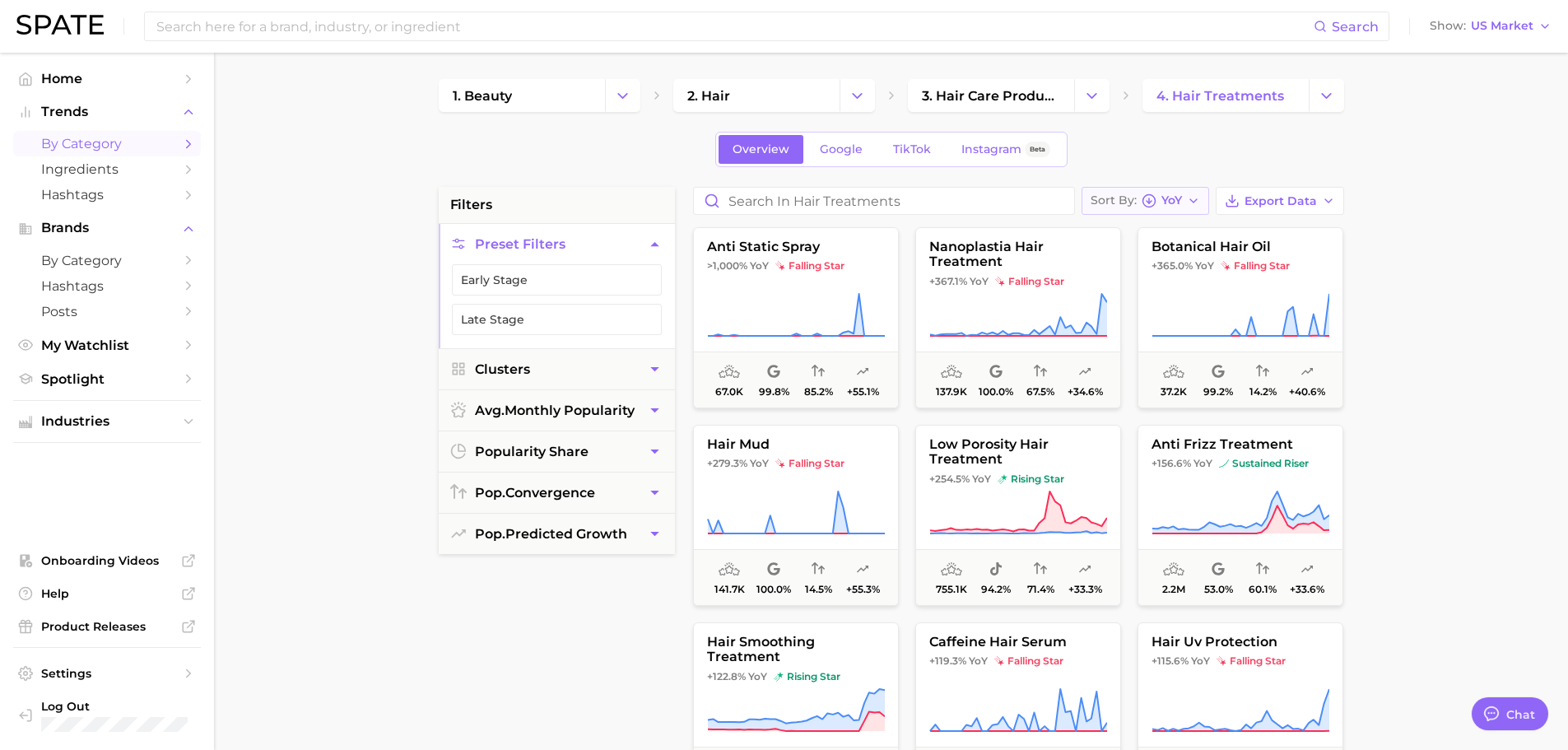
click at [1196, 200] on icon "button" at bounding box center [1193, 201] width 13 height 13
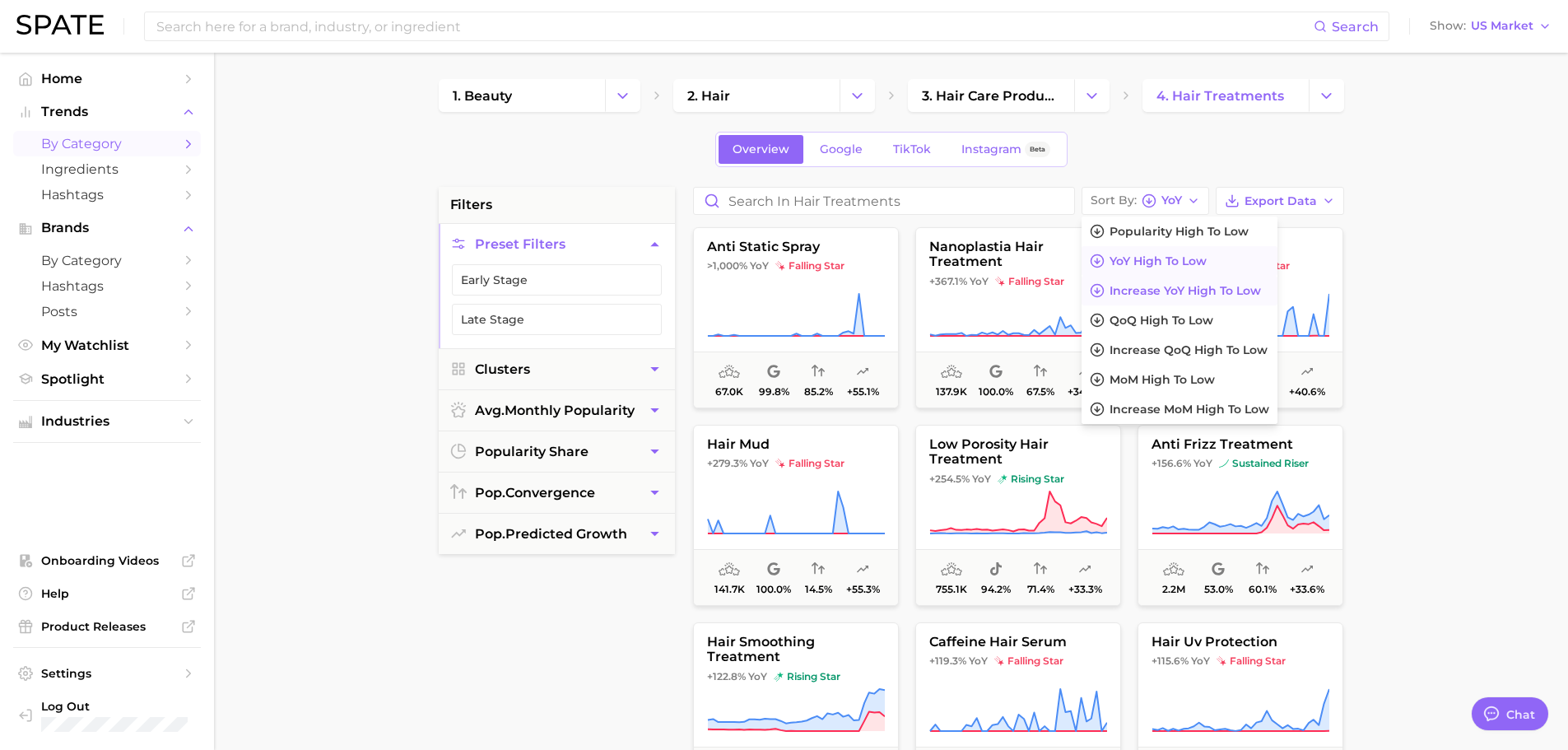
click at [1188, 301] on button "Increase YoY high to low" at bounding box center [1179, 291] width 196 height 30
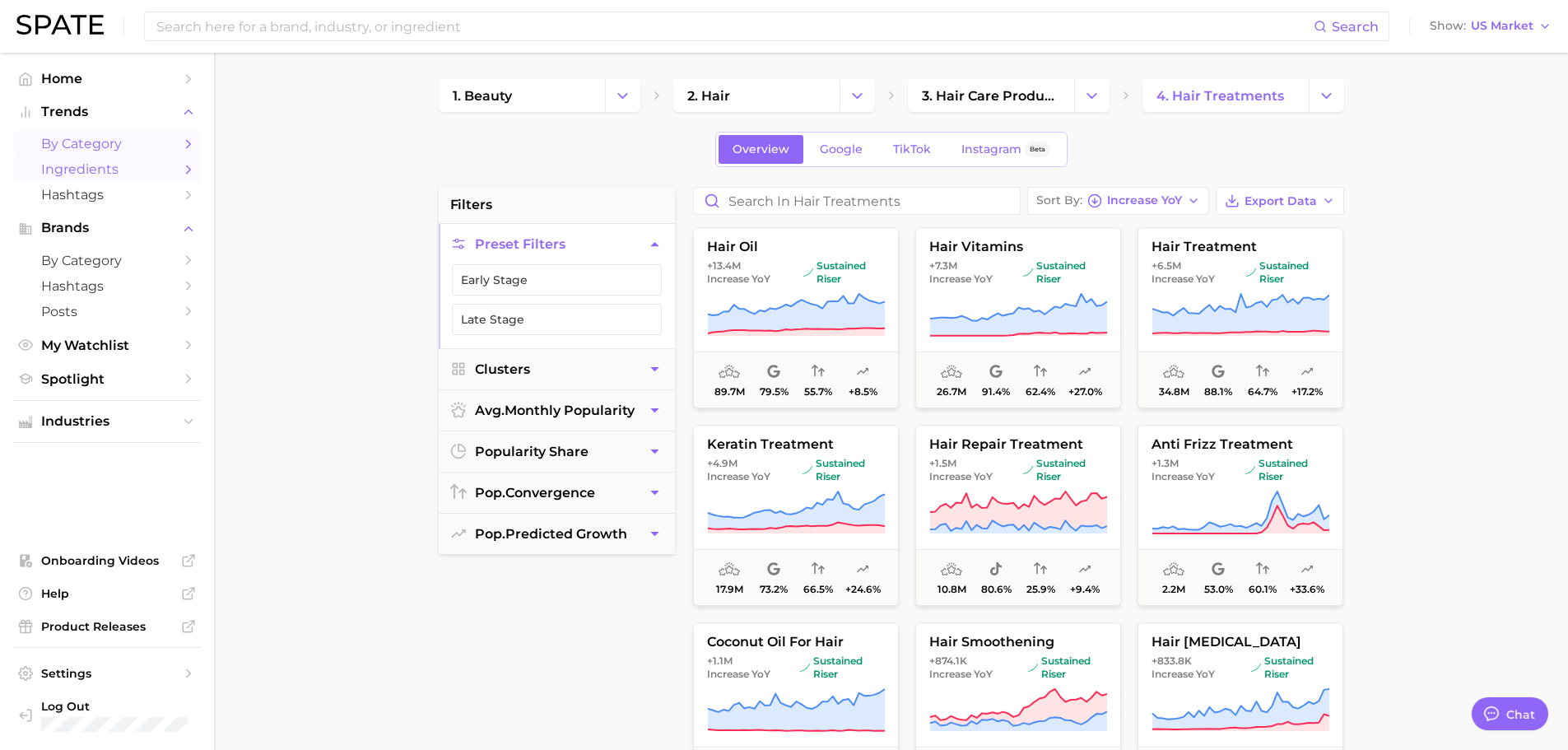
click at [181, 175] on link "Ingredients" at bounding box center [106, 170] width 188 height 26
